Goal: Information Seeking & Learning: Find specific fact

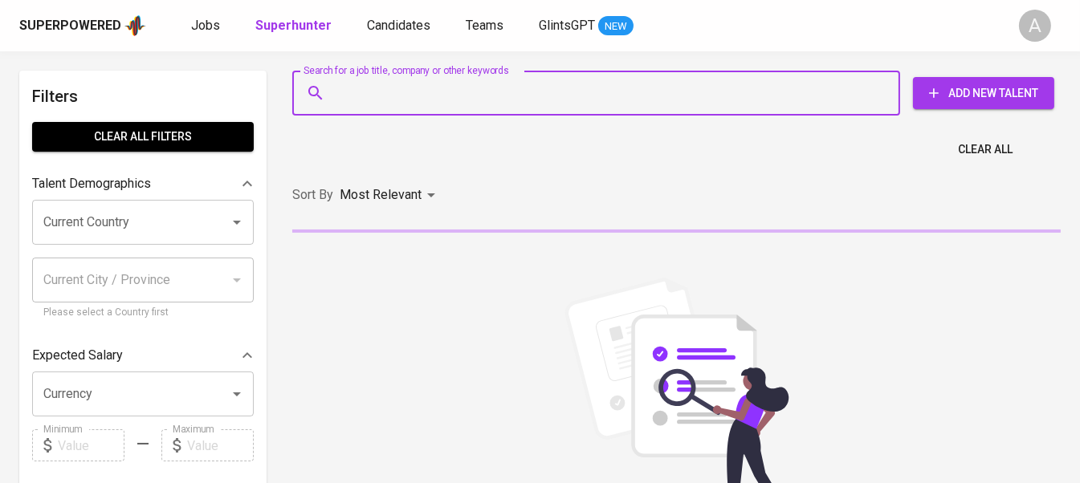
click at [394, 96] on input "Search for a job title, company or other keywords" at bounding box center [600, 93] width 537 height 31
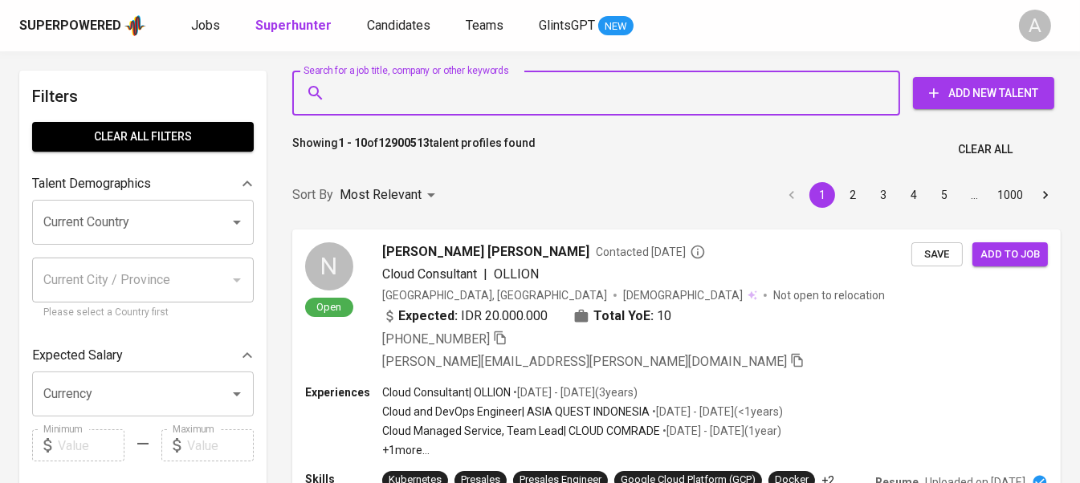
paste input "[EMAIL_ADDRESS][DOMAIN_NAME]"
type input "[EMAIL_ADDRESS][DOMAIN_NAME]"
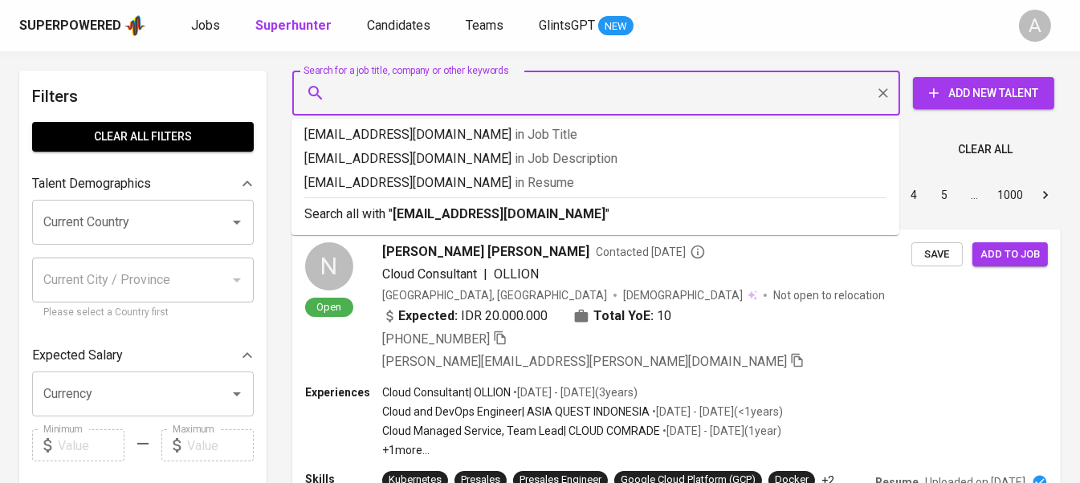
click at [499, 96] on input "Search for a job title, company or other keywords" at bounding box center [600, 93] width 537 height 31
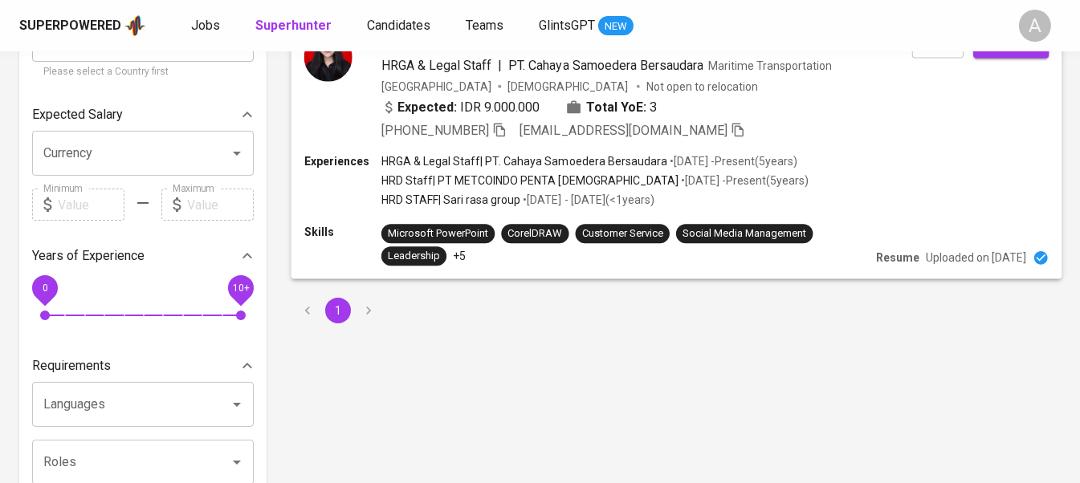
scroll to position [79, 0]
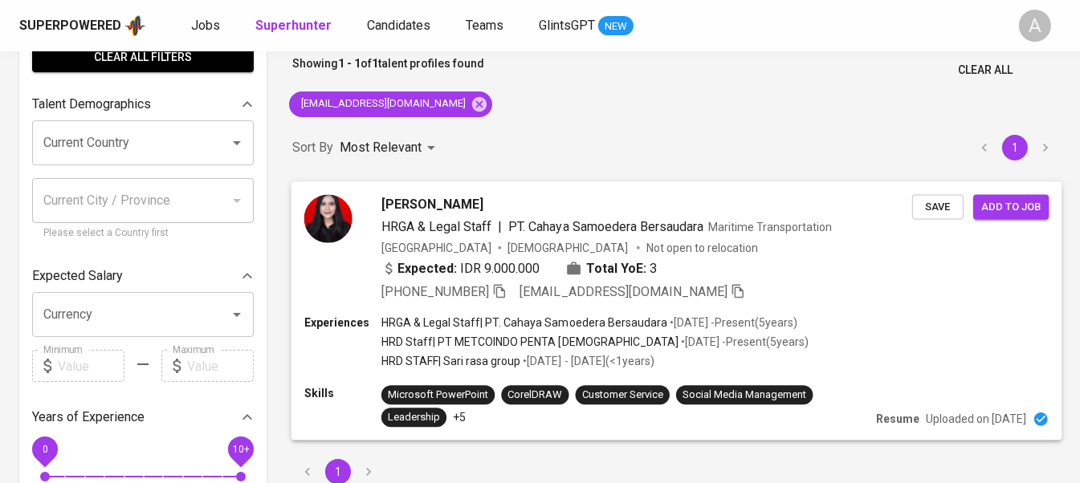
click at [500, 292] on icon "button" at bounding box center [499, 291] width 11 height 14
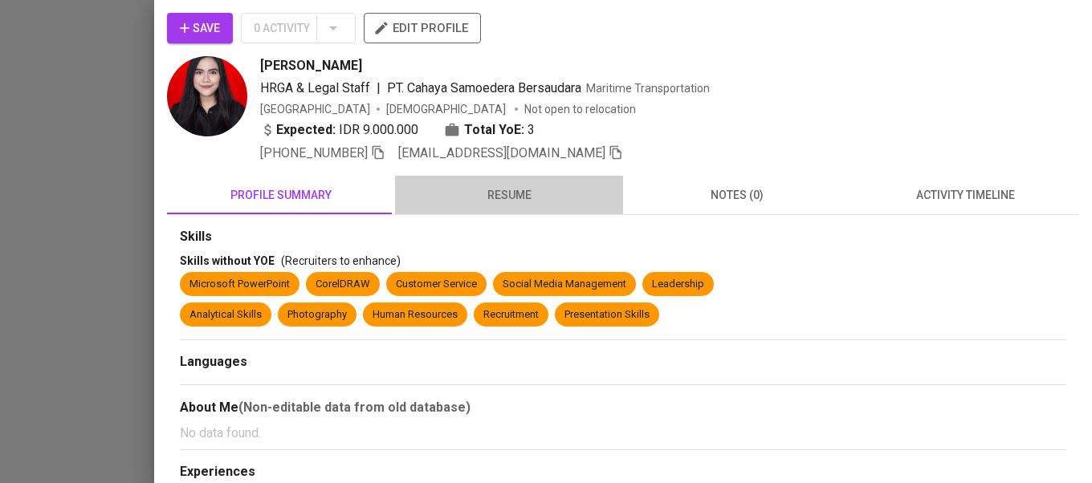
click at [515, 185] on span "resume" at bounding box center [509, 195] width 209 height 20
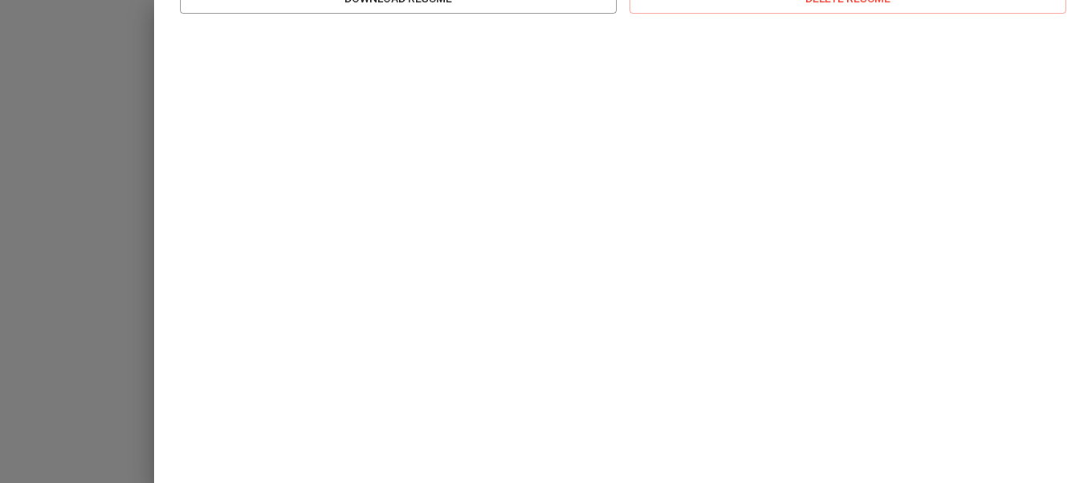
scroll to position [321, 0]
